Goal: Task Accomplishment & Management: Manage account settings

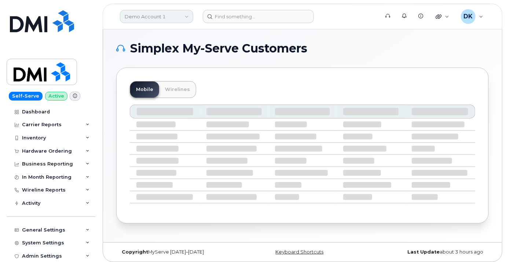
click at [172, 18] on link "Demo Account 1" at bounding box center [156, 16] width 73 height 13
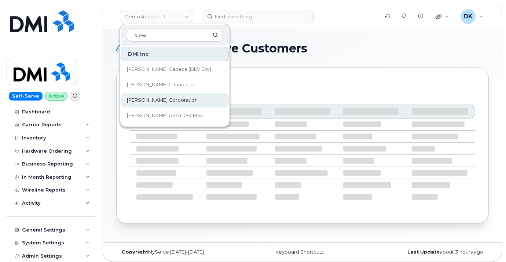
type input "kiew"
click at [157, 101] on span "[PERSON_NAME] Corporation" at bounding box center [162, 99] width 71 height 7
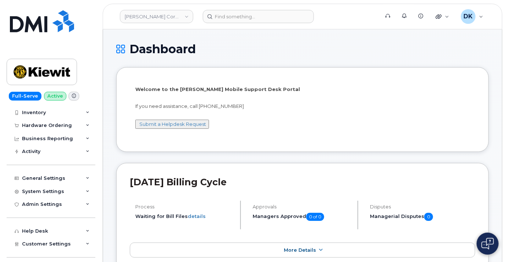
scroll to position [79, 0]
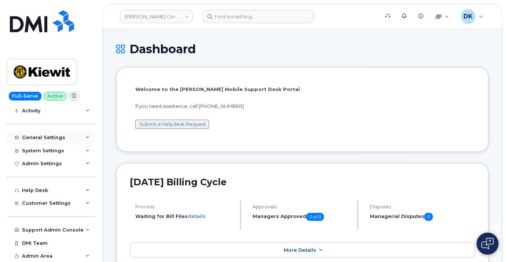
click at [86, 138] on icon at bounding box center [88, 138] width 4 height 4
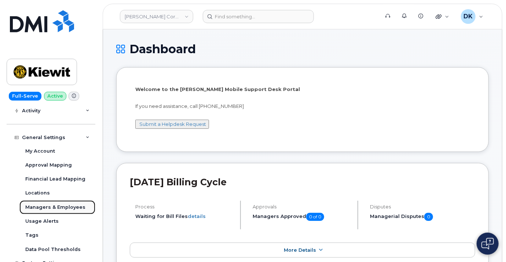
click at [60, 206] on div "Managers & Employees" at bounding box center [55, 207] width 60 height 7
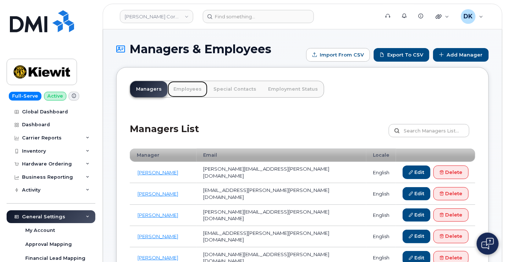
click at [183, 88] on link "Employees" at bounding box center [187, 89] width 40 height 16
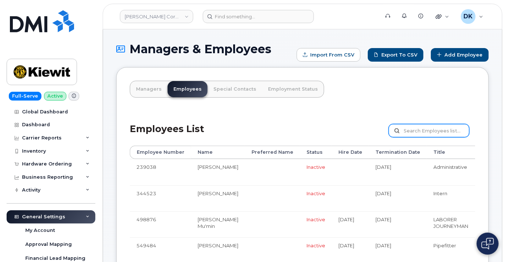
click at [416, 132] on input "text" at bounding box center [428, 130] width 81 height 13
type input "[PERSON_NAME]"
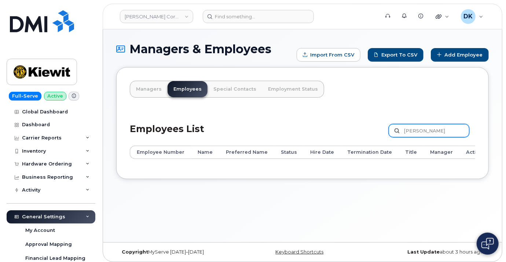
click at [452, 128] on input "[PERSON_NAME]" at bounding box center [428, 130] width 81 height 13
click at [422, 132] on input "Paul E Andrews" at bounding box center [428, 130] width 81 height 13
click at [431, 133] on input "Andrews" at bounding box center [428, 130] width 81 height 13
type input "Andrews"
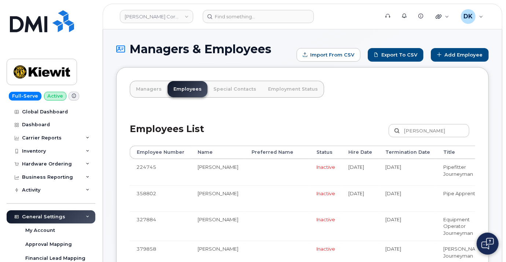
click at [430, 127] on input "Andrews" at bounding box center [428, 130] width 81 height 13
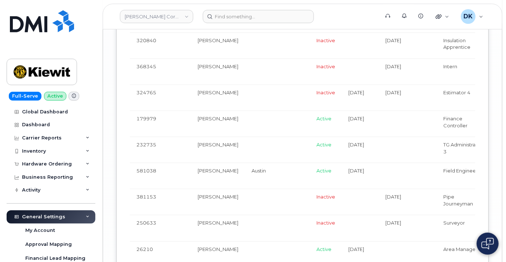
scroll to position [2361, 0]
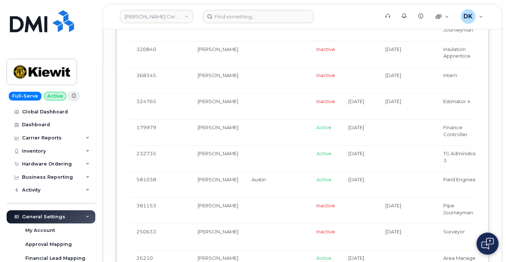
click at [436, 119] on td "Estimator 4" at bounding box center [463, 106] width 54 height 26
click at [378, 145] on td at bounding box center [407, 132] width 58 height 26
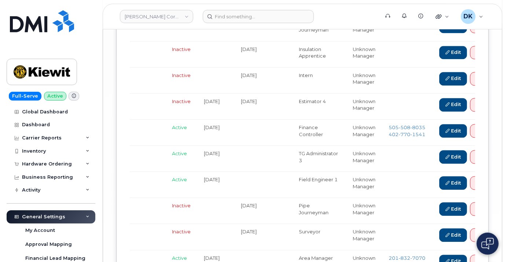
scroll to position [0, 147]
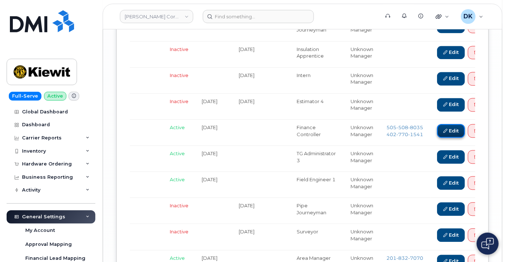
click at [437, 137] on link "Edit" at bounding box center [451, 131] width 28 height 14
click at [437, 163] on link "Edit" at bounding box center [451, 157] width 28 height 14
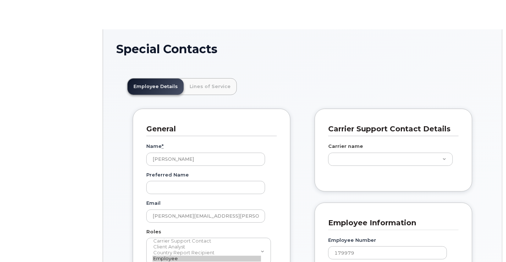
scroll to position [22, 0]
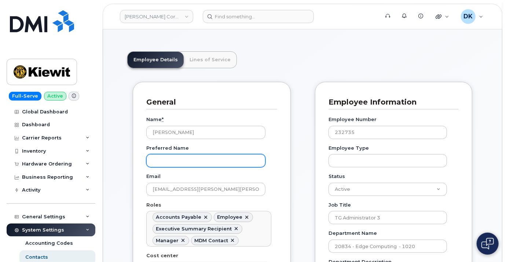
scroll to position [41, 0]
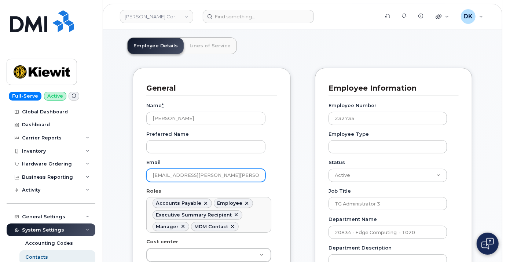
drag, startPoint x: 234, startPoint y: 175, endPoint x: 142, endPoint y: 174, distance: 91.6
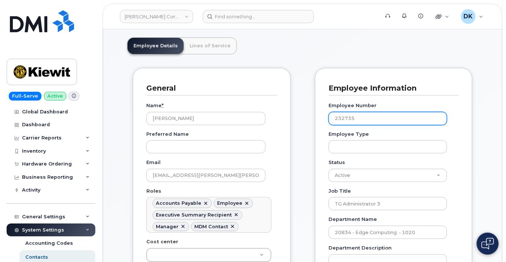
drag, startPoint x: 345, startPoint y: 121, endPoint x: 308, endPoint y: 119, distance: 37.4
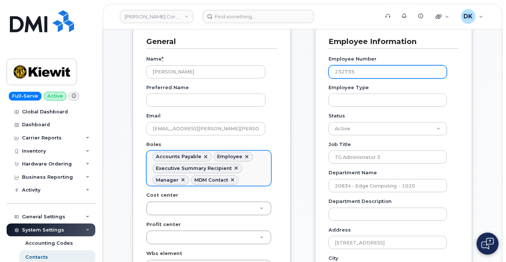
scroll to position [0, 0]
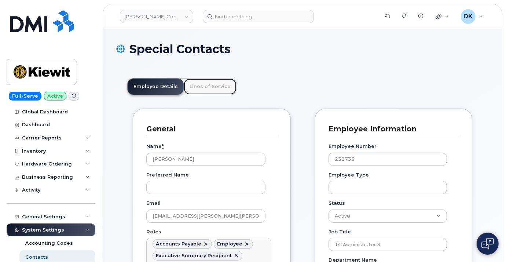
click at [207, 84] on link "Lines of Service" at bounding box center [210, 86] width 53 height 16
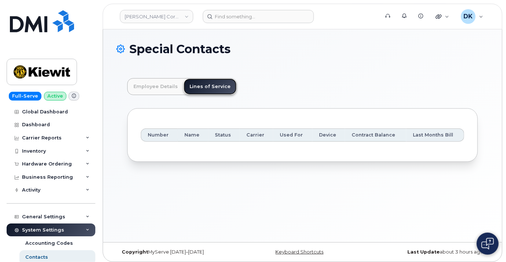
click at [208, 88] on link "Lines of Service" at bounding box center [210, 86] width 53 height 16
click at [165, 88] on link "Employee Details" at bounding box center [155, 86] width 56 height 16
